Goal: Information Seeking & Learning: Learn about a topic

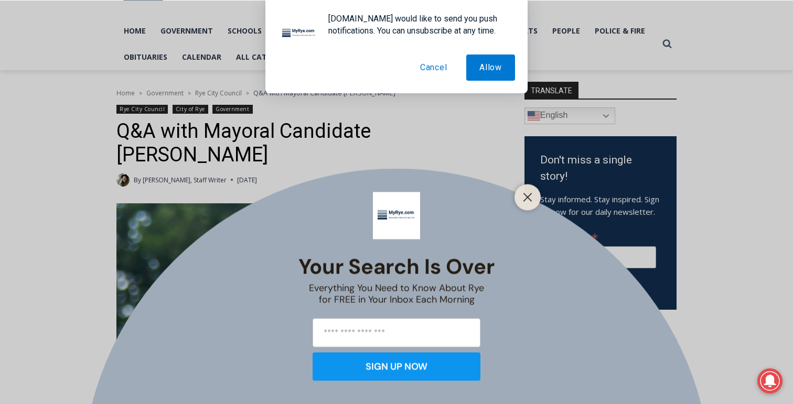
scroll to position [70, 0]
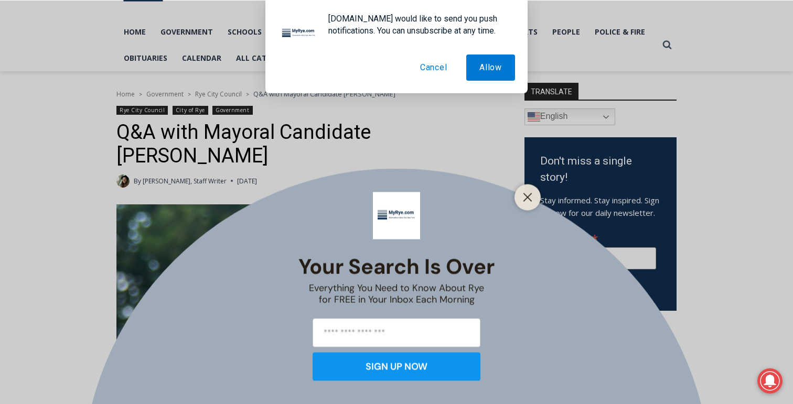
click at [429, 66] on button "Cancel" at bounding box center [433, 68] width 53 height 26
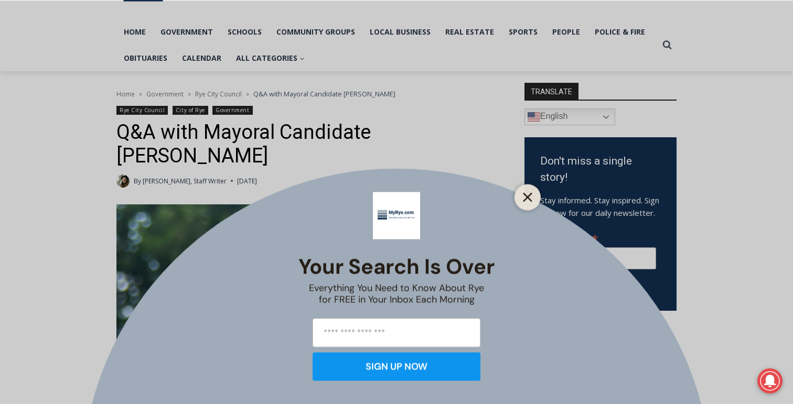
click at [526, 200] on icon "Close" at bounding box center [527, 196] width 9 height 9
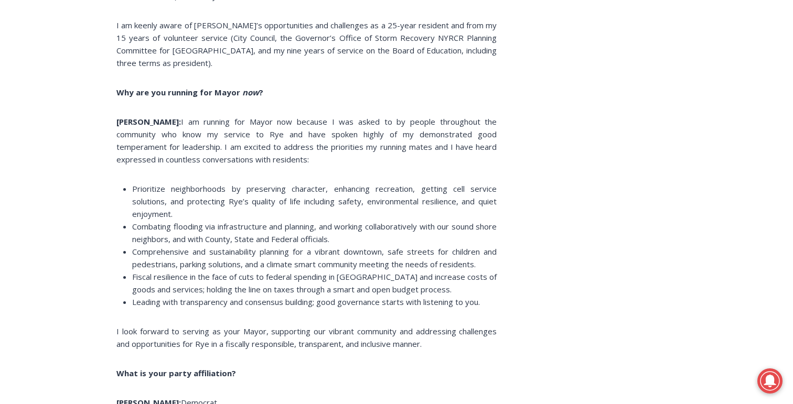
scroll to position [1449, 0]
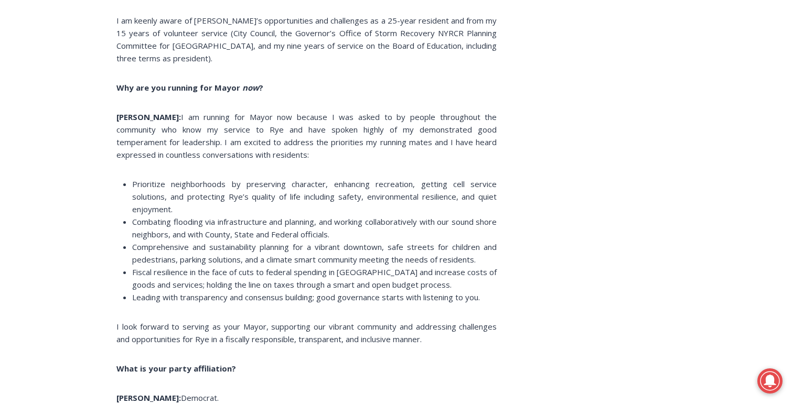
click at [171, 217] on span "Combating flooding via infrastructure and planning, and working collaboratively…" at bounding box center [314, 228] width 364 height 23
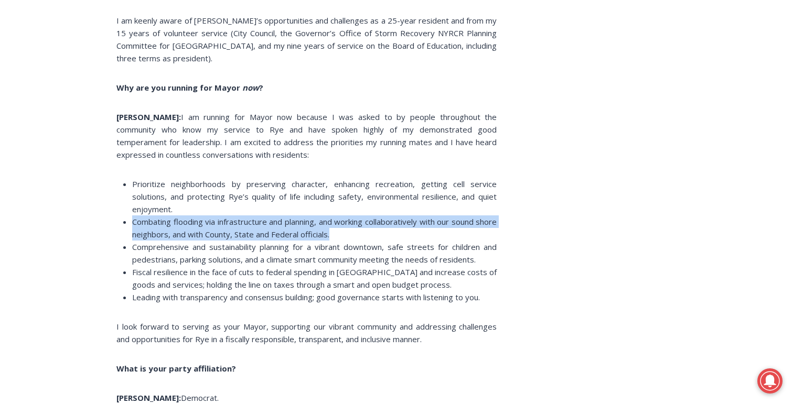
click at [171, 217] on span "Combating flooding via infrastructure and planning, and working collaboratively…" at bounding box center [314, 228] width 364 height 23
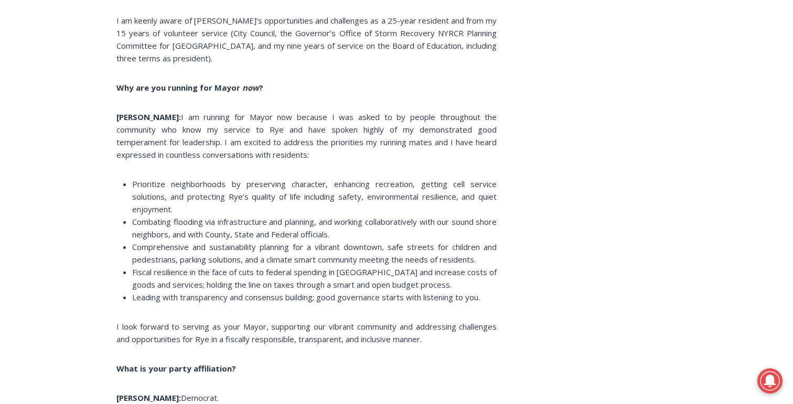
click at [176, 242] on span "Comprehensive and sustainability planning for a vibrant downtown, safe streets …" at bounding box center [314, 253] width 364 height 23
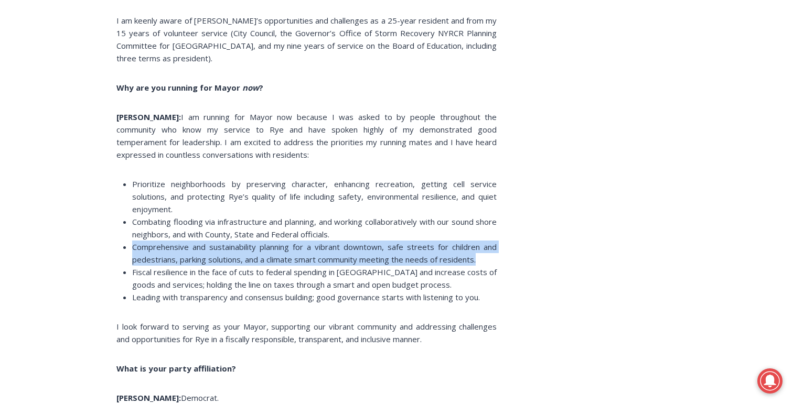
click at [176, 242] on span "Comprehensive and sustainability planning for a vibrant downtown, safe streets …" at bounding box center [314, 253] width 364 height 23
click at [177, 242] on span "Comprehensive and sustainability planning for a vibrant downtown, safe streets …" at bounding box center [314, 253] width 364 height 23
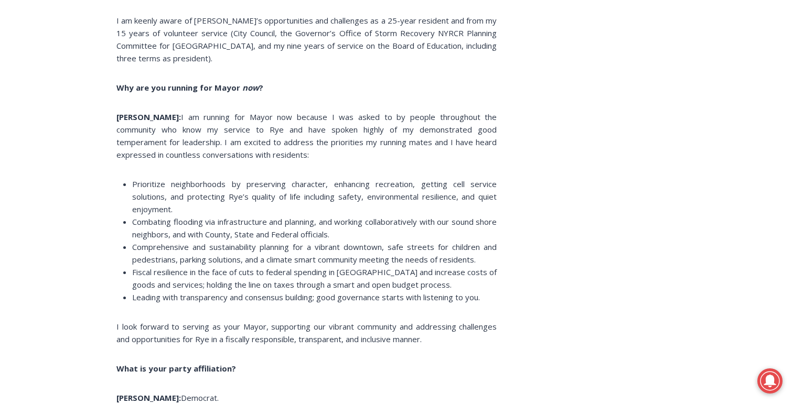
click at [185, 217] on span "Combating flooding via infrastructure and planning, and working collaboratively…" at bounding box center [314, 228] width 364 height 23
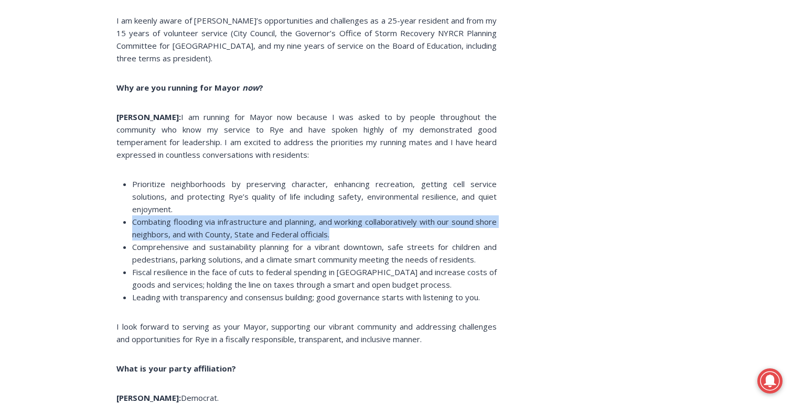
click at [185, 217] on span "Combating flooding via infrastructure and planning, and working collaboratively…" at bounding box center [314, 228] width 364 height 23
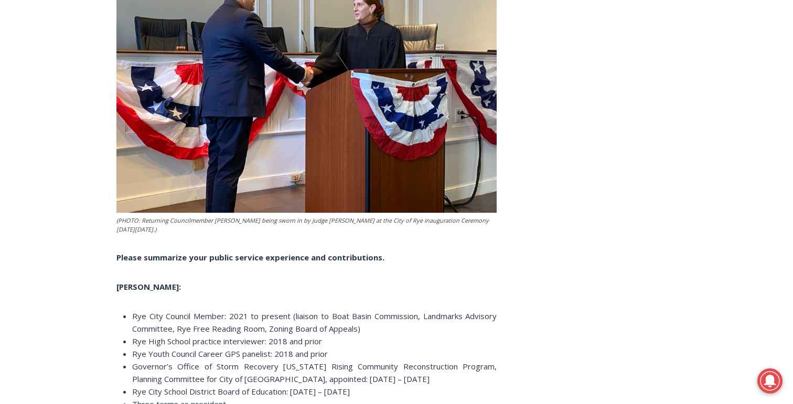
scroll to position [1945, 0]
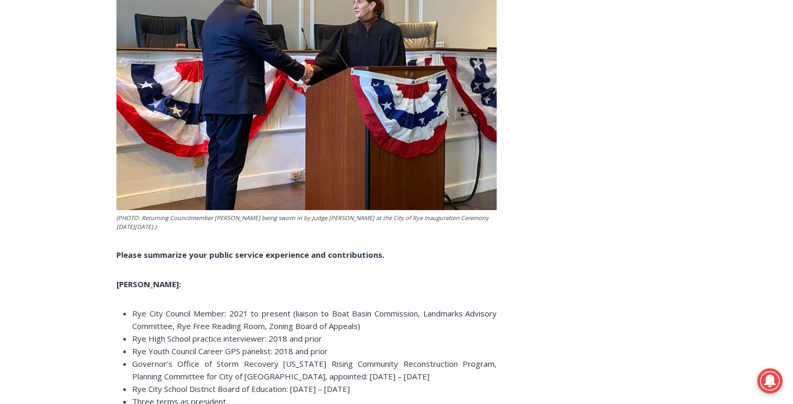
click at [202, 346] on span "Rye Youth Council Career GPS panelist: 2018 and prior" at bounding box center [230, 351] width 196 height 10
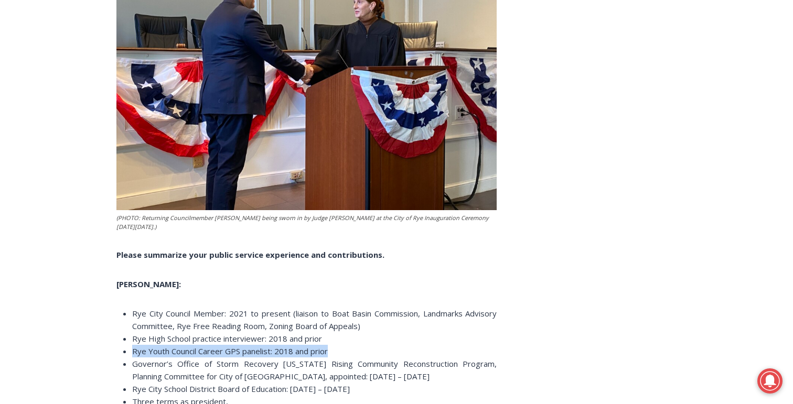
click at [202, 346] on span "Rye Youth Council Career GPS panelist: 2018 and prior" at bounding box center [230, 351] width 196 height 10
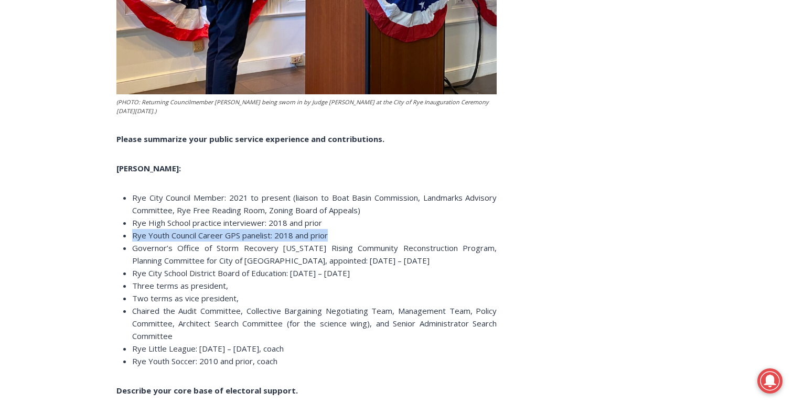
scroll to position [2062, 0]
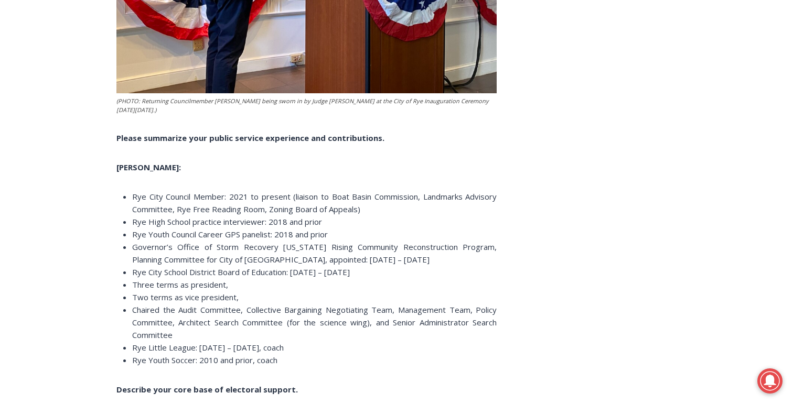
click at [170, 242] on span "Governor’s Office of Storm Recovery [US_STATE] Rising Community Reconstruction …" at bounding box center [314, 253] width 364 height 23
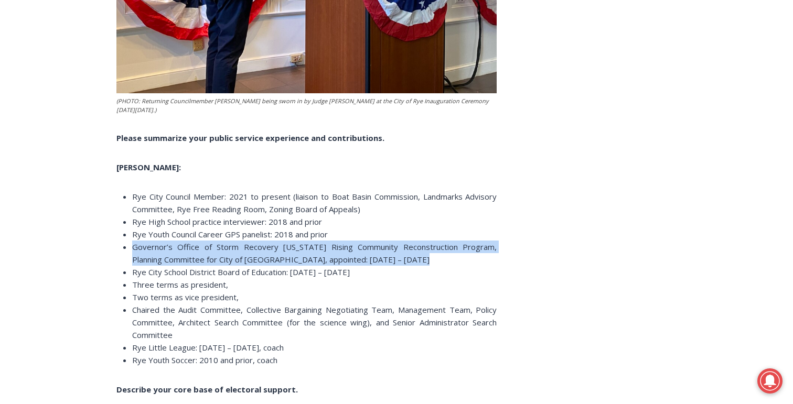
click at [170, 242] on span "Governor’s Office of Storm Recovery [US_STATE] Rising Community Reconstruction …" at bounding box center [314, 253] width 364 height 23
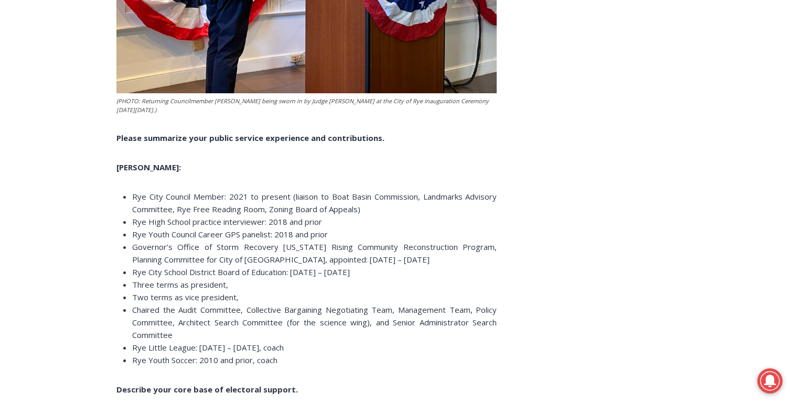
click at [169, 267] on span "Rye City School District Board of Education: [DATE] – [DATE]" at bounding box center [241, 272] width 218 height 10
click at [168, 279] on span "Three terms as president," at bounding box center [180, 284] width 96 height 10
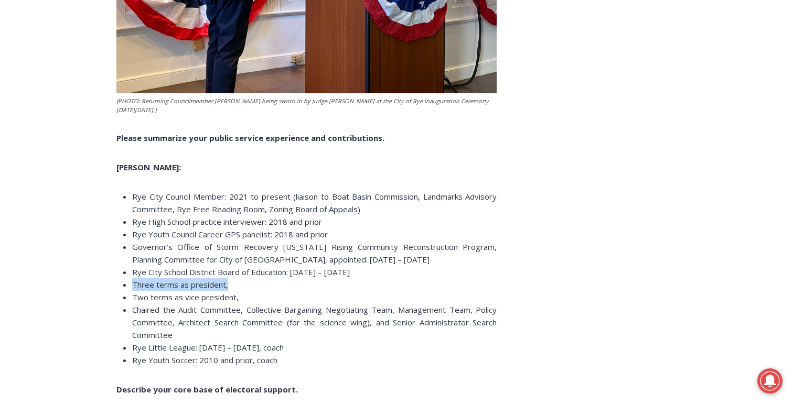
click at [168, 279] on span "Three terms as president," at bounding box center [180, 284] width 96 height 10
click at [168, 292] on span "Two terms as vice president," at bounding box center [185, 297] width 106 height 10
click at [168, 305] on span "Chaired the Audit Committee, Collective Bargaining Negotiating Team, Management…" at bounding box center [314, 323] width 364 height 36
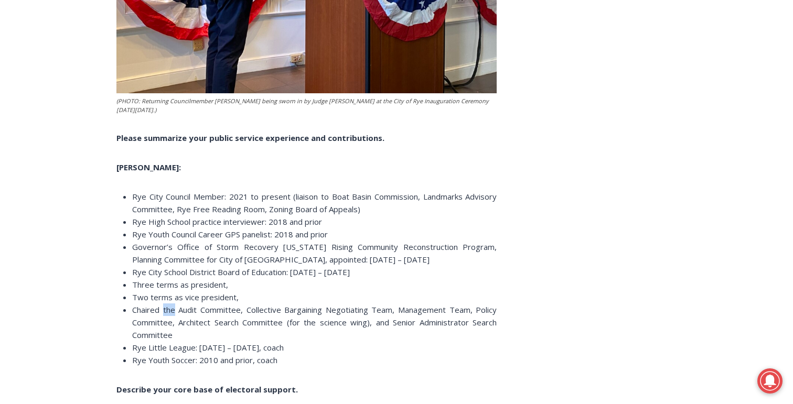
click at [168, 305] on span "Chaired the Audit Committee, Collective Bargaining Negotiating Team, Management…" at bounding box center [314, 323] width 364 height 36
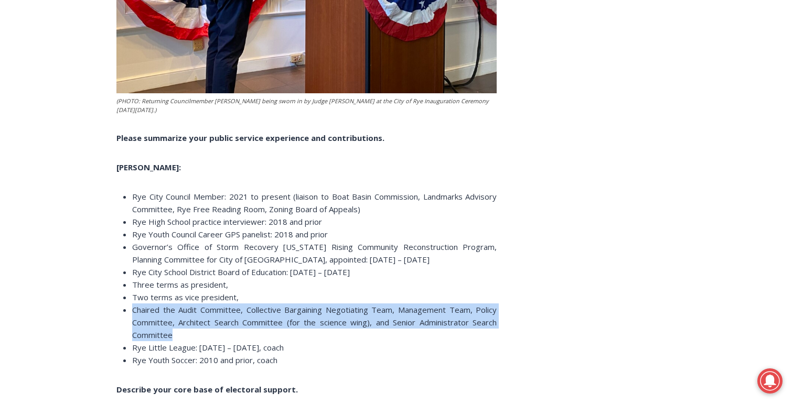
click at [168, 305] on span "Chaired the Audit Committee, Collective Bargaining Negotiating Team, Management…" at bounding box center [314, 323] width 364 height 36
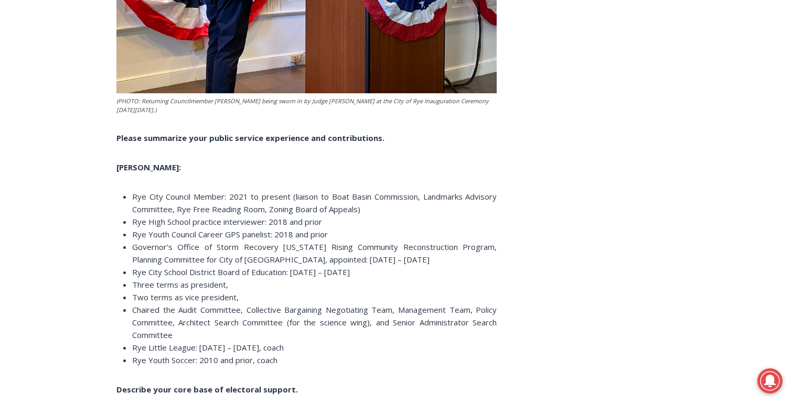
click at [174, 342] on span "Rye Little League: [DATE] – [DATE], coach" at bounding box center [208, 347] width 152 height 10
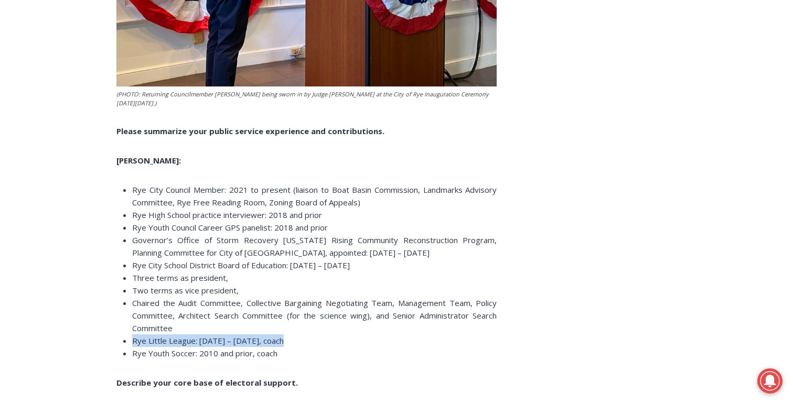
scroll to position [2071, 0]
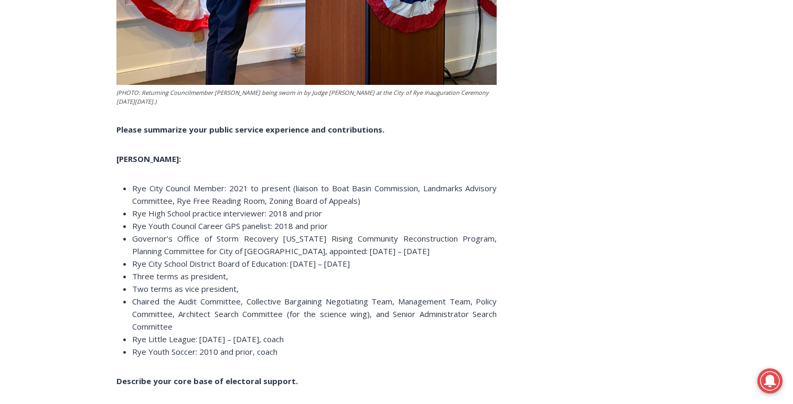
click at [173, 347] on span "Rye Youth Soccer: 2010 and prior, coach" at bounding box center [204, 352] width 145 height 10
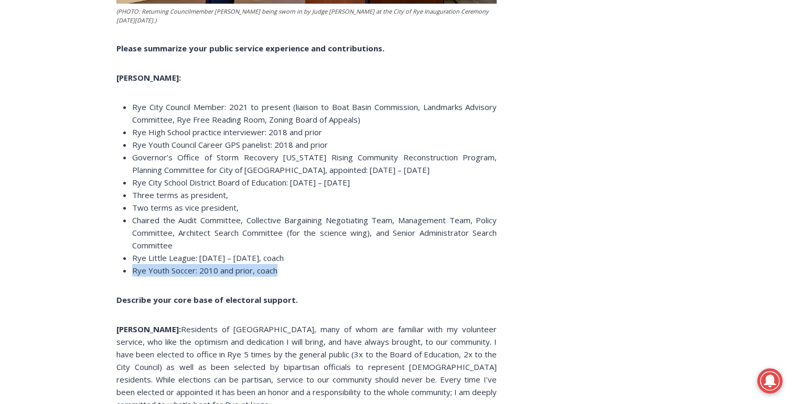
scroll to position [2199, 0]
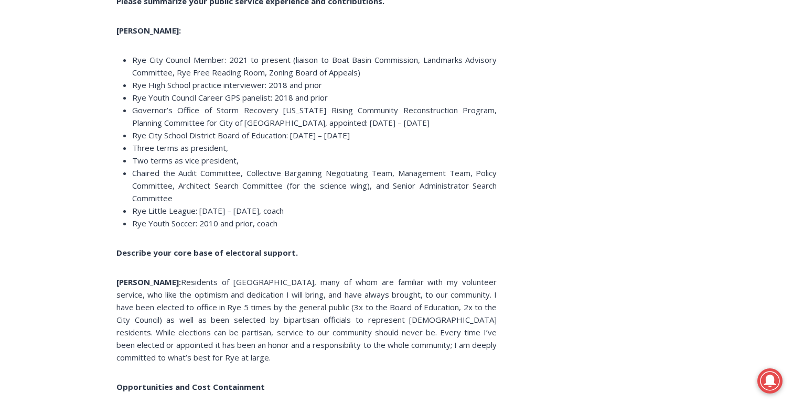
click at [175, 291] on span "Residents of [GEOGRAPHIC_DATA], many of whom are familiar with my volunteer ser…" at bounding box center [306, 320] width 380 height 86
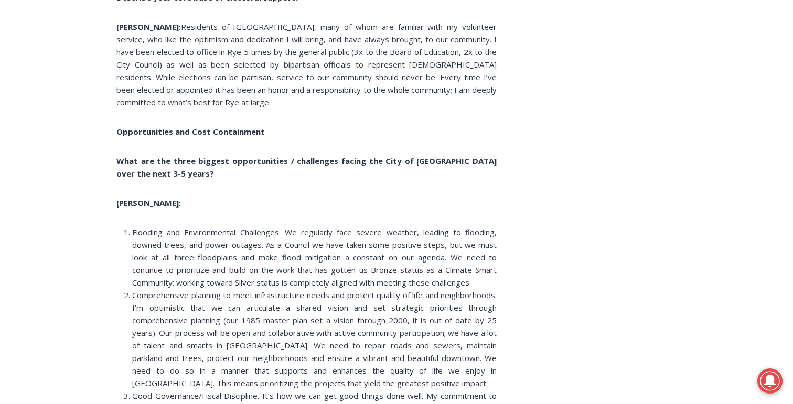
scroll to position [2456, 0]
click at [178, 225] on span "Flooding and Environmental Challenges. We regularly face severe weather, leadin…" at bounding box center [314, 255] width 364 height 61
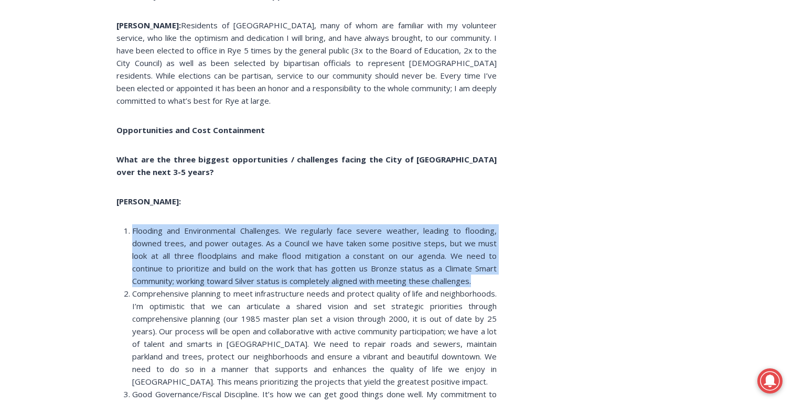
click at [178, 225] on span "Flooding and Environmental Challenges. We regularly face severe weather, leadin…" at bounding box center [314, 255] width 364 height 61
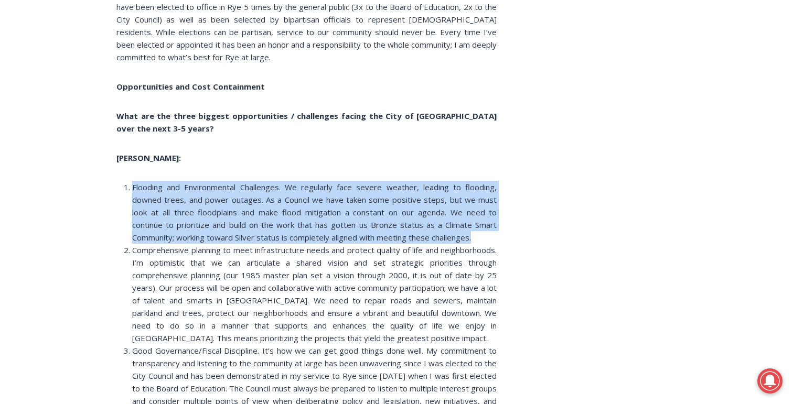
scroll to position [2505, 0]
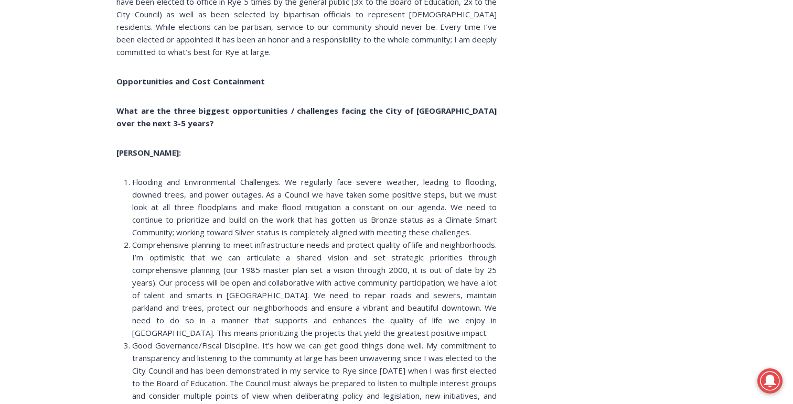
click at [288, 240] on span "Comprehensive planning to meet infrastructure needs and protect quality of life…" at bounding box center [314, 289] width 364 height 99
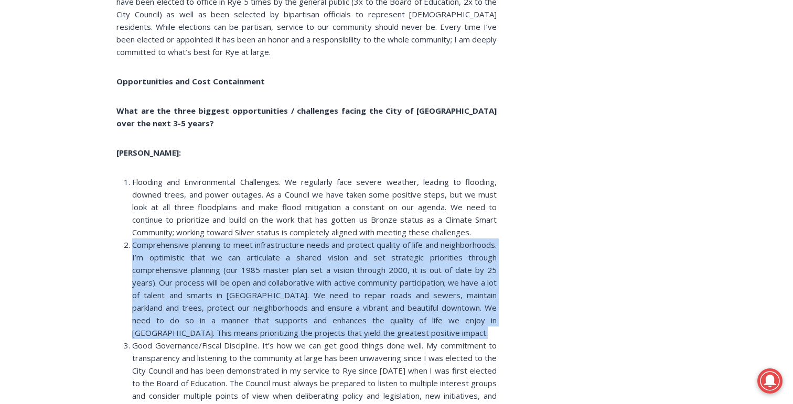
click at [288, 240] on span "Comprehensive planning to meet infrastructure needs and protect quality of life…" at bounding box center [314, 289] width 364 height 99
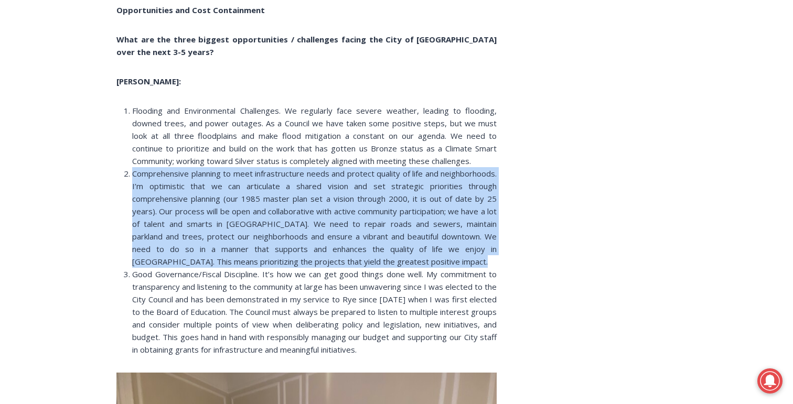
scroll to position [2584, 0]
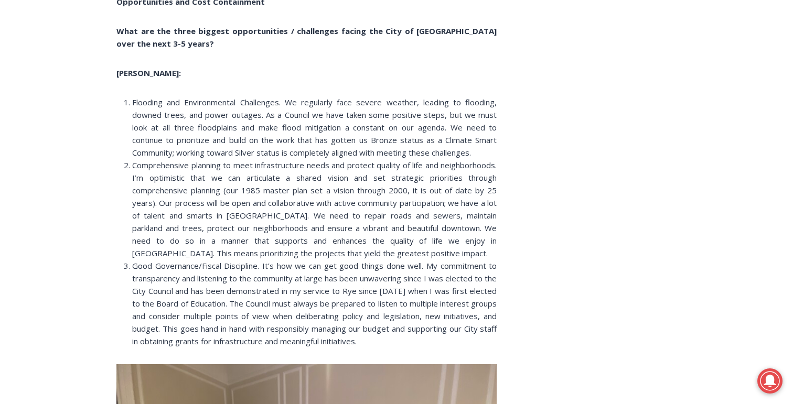
click at [302, 265] on span "Good Governance/Fiscal Discipline. It’s how we can get good things done well. M…" at bounding box center [314, 304] width 364 height 86
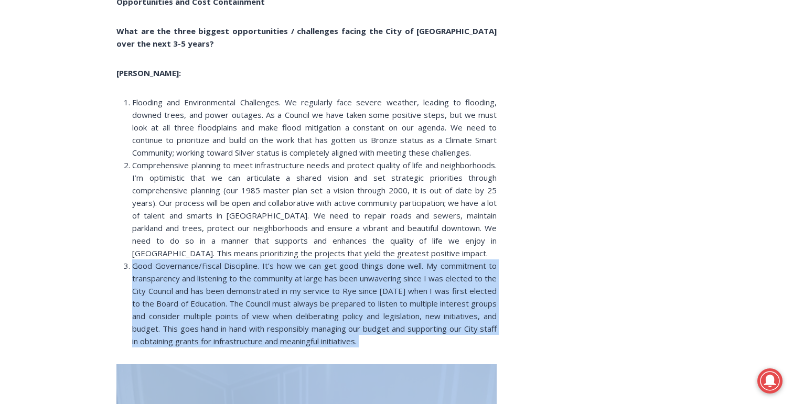
click at [302, 265] on span "Good Governance/Fiscal Discipline. It’s how we can get good things done well. M…" at bounding box center [314, 304] width 364 height 86
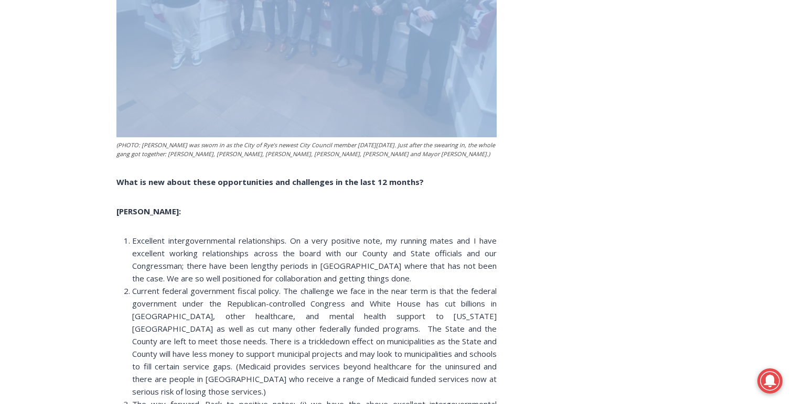
scroll to position [3099, 0]
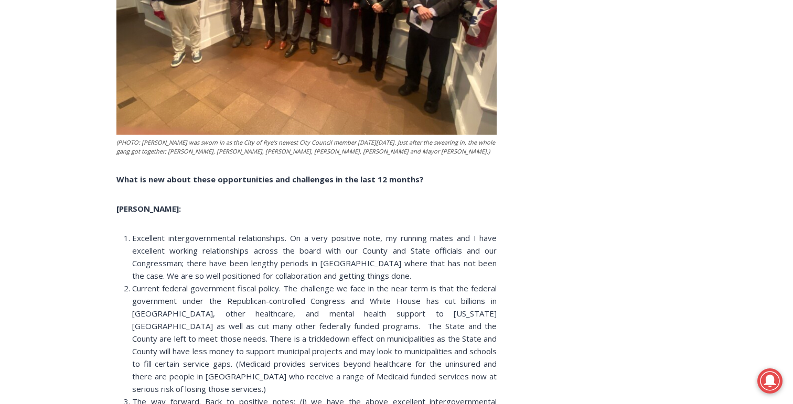
click at [243, 233] on span "Excellent intergovernmental relationships. On a very positive note, my running …" at bounding box center [314, 257] width 364 height 48
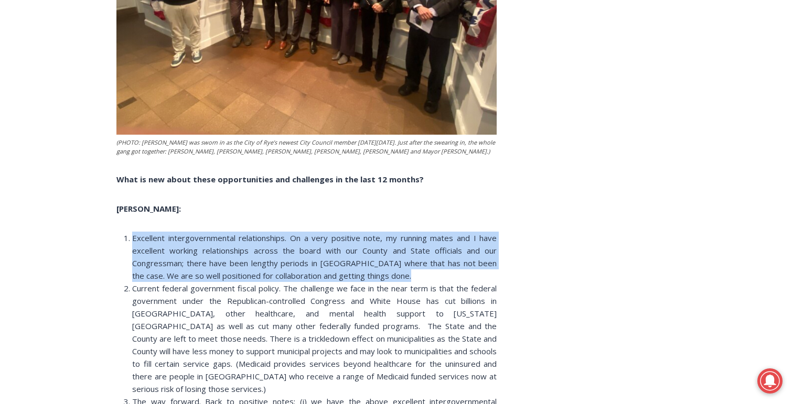
click at [243, 233] on span "Excellent intergovernmental relationships. On a very positive note, my running …" at bounding box center [314, 257] width 364 height 48
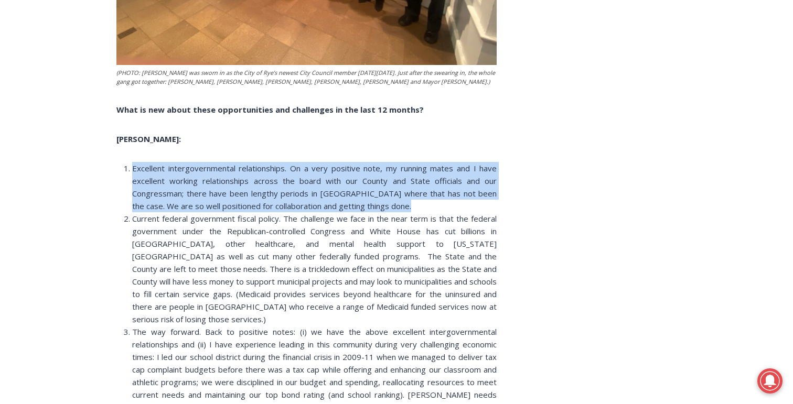
scroll to position [3170, 0]
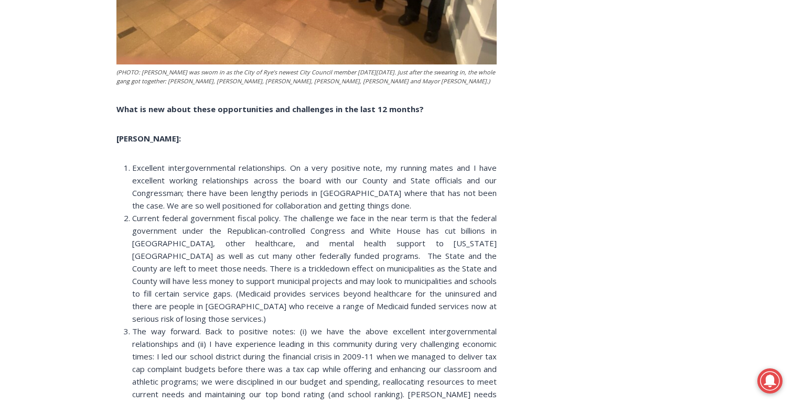
click at [243, 213] on span "Current federal government fiscal policy. The challenge we face in the near ter…" at bounding box center [314, 268] width 364 height 111
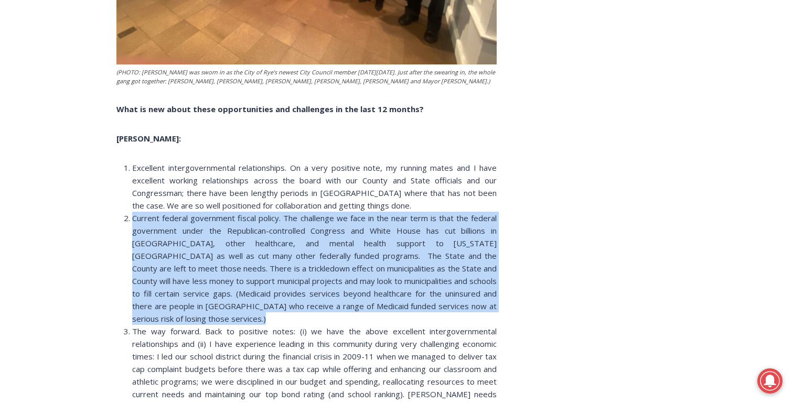
click at [243, 213] on span "Current federal government fiscal policy. The challenge we face in the near ter…" at bounding box center [314, 268] width 364 height 111
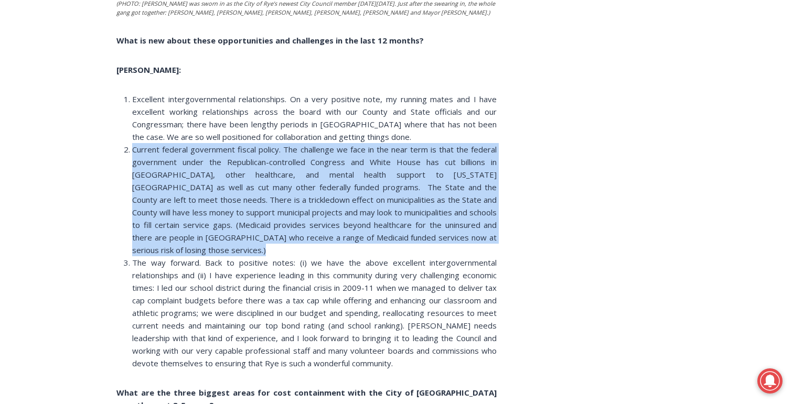
scroll to position [3279, 0]
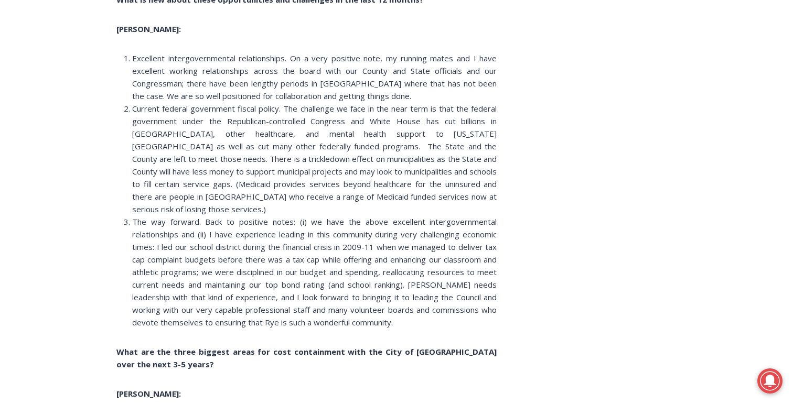
click at [242, 219] on li "The way forward. Back to positive notes: (i) we have the above excellent interg…" at bounding box center [314, 271] width 364 height 113
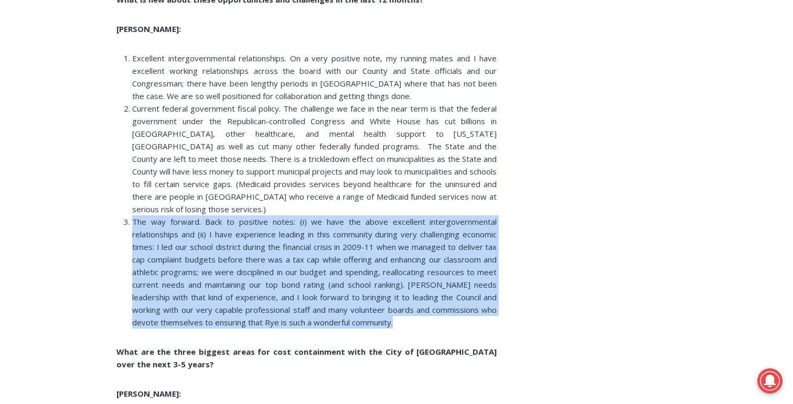
click at [242, 219] on li "The way forward. Back to positive notes: (i) we have the above excellent interg…" at bounding box center [314, 271] width 364 height 113
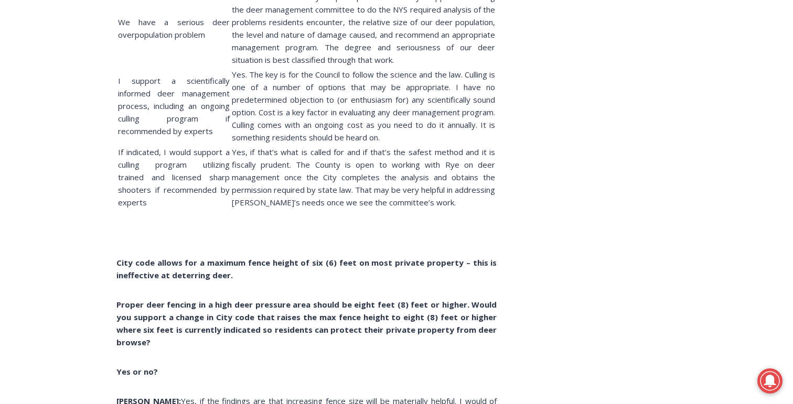
scroll to position [8424, 0]
